Goal: Information Seeking & Learning: Learn about a topic

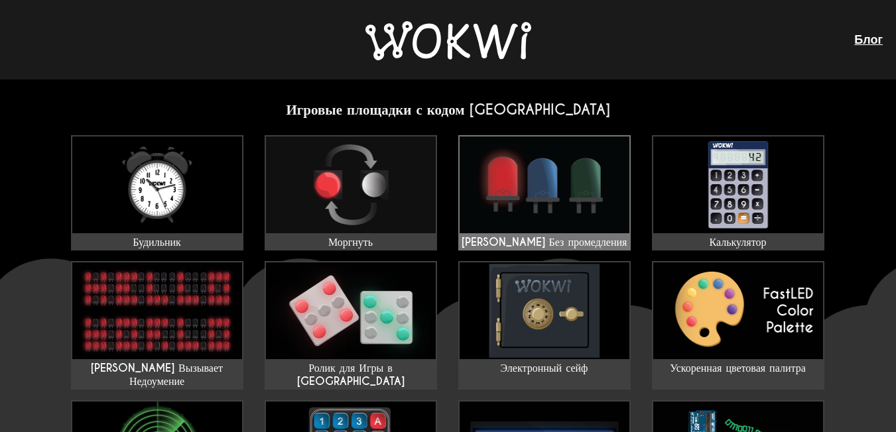
click at [590, 186] on img at bounding box center [545, 185] width 170 height 97
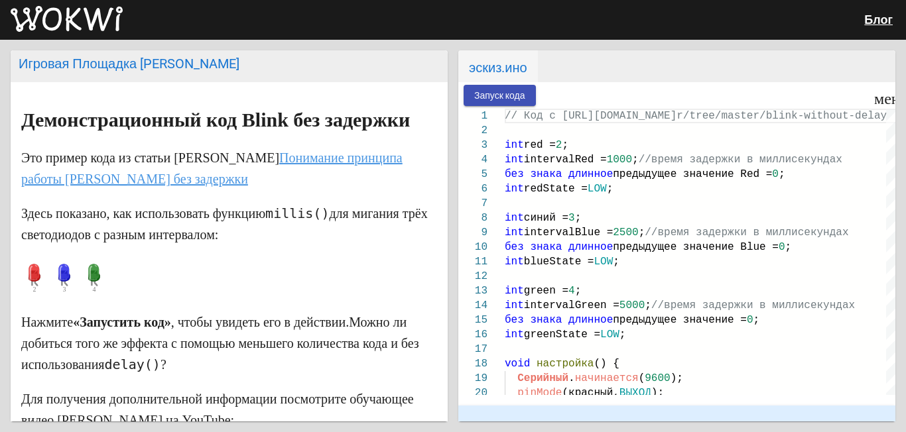
click at [515, 92] on ya-tr-span "Запуск кода" at bounding box center [499, 96] width 51 height 11
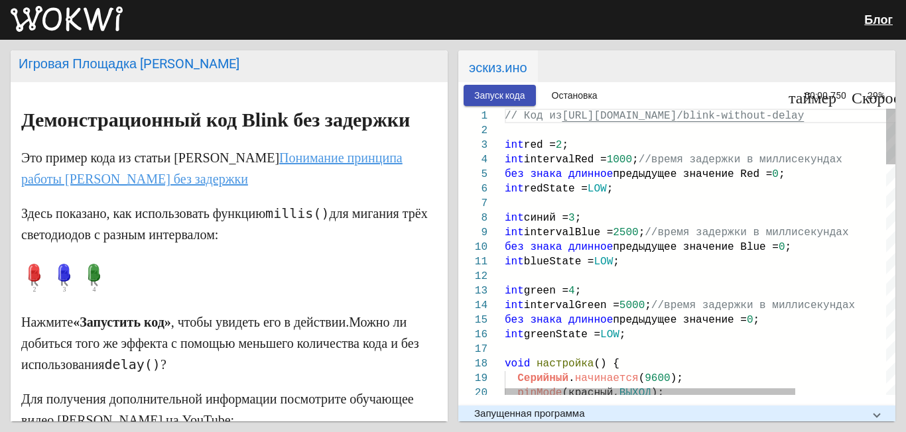
click at [562, 140] on ya-tr-span "2" at bounding box center [559, 145] width 7 height 12
